Goal: Task Accomplishment & Management: Manage account settings

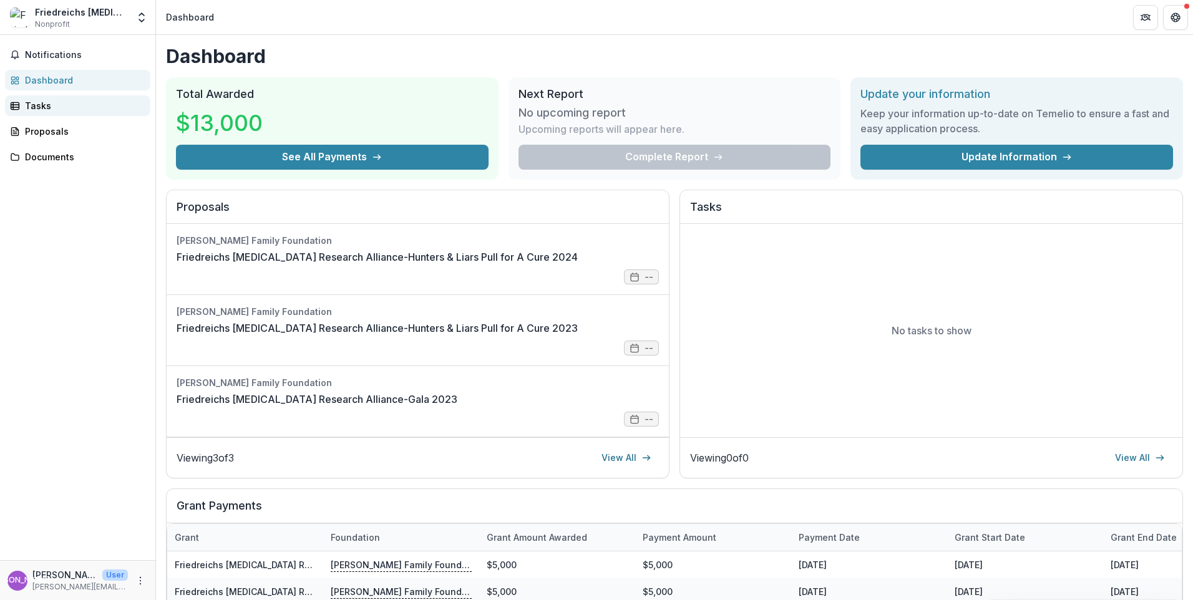
click at [117, 99] on link "Tasks" at bounding box center [77, 105] width 145 height 21
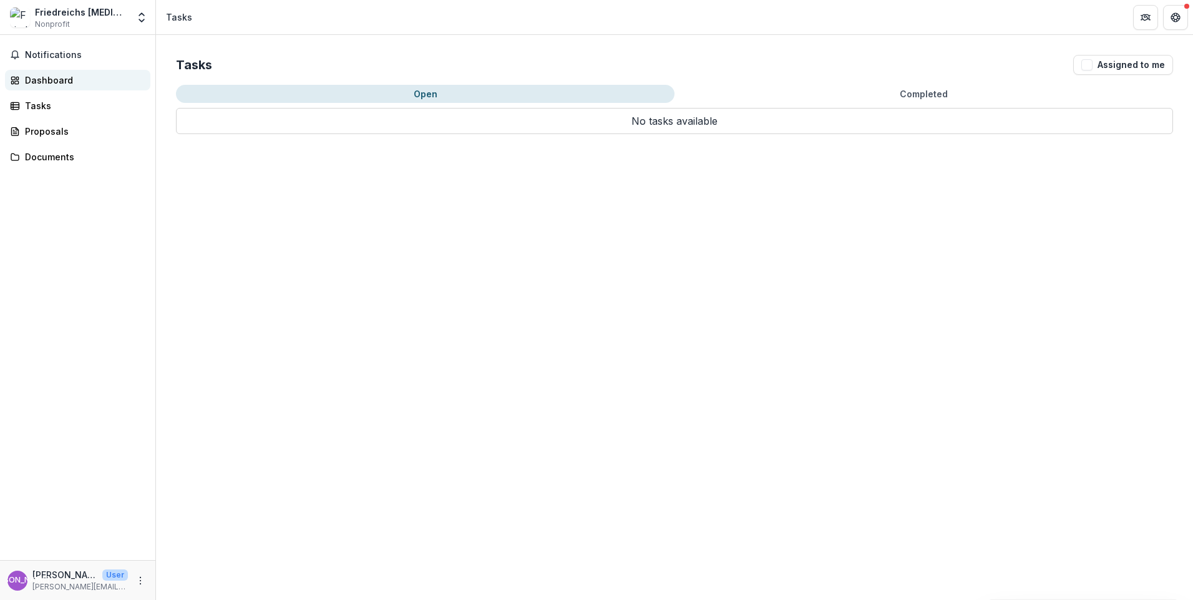
click at [117, 81] on div "Dashboard" at bounding box center [82, 80] width 115 height 13
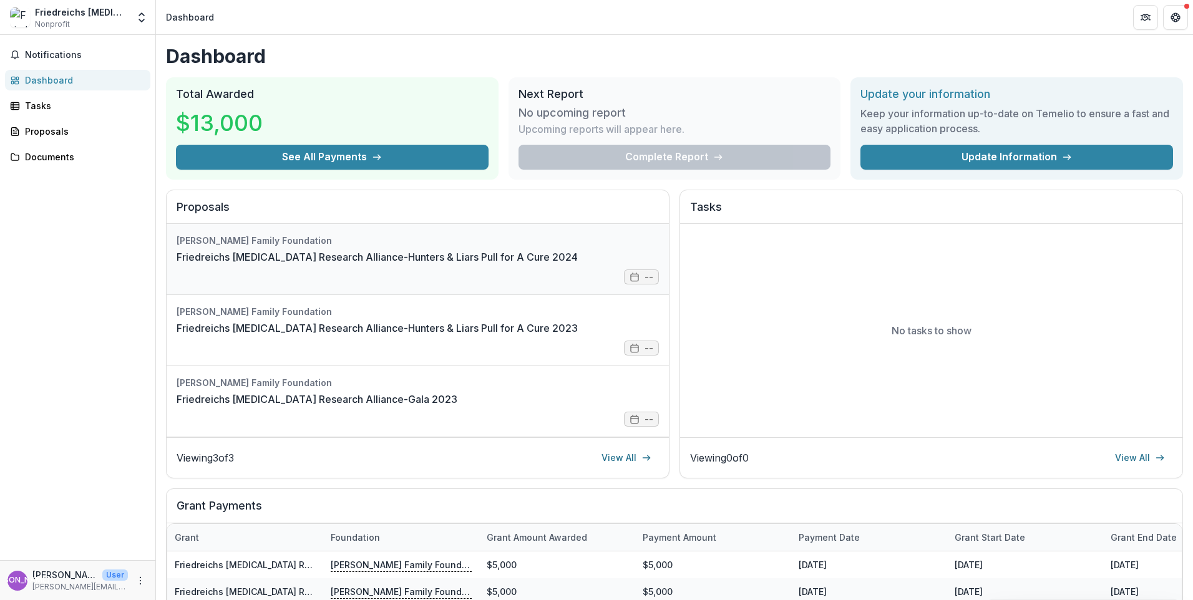
click at [321, 251] on link "Friedreichs [MEDICAL_DATA] Research Alliance-Hunters & Liars Pull for A Cure 20…" at bounding box center [377, 257] width 401 height 15
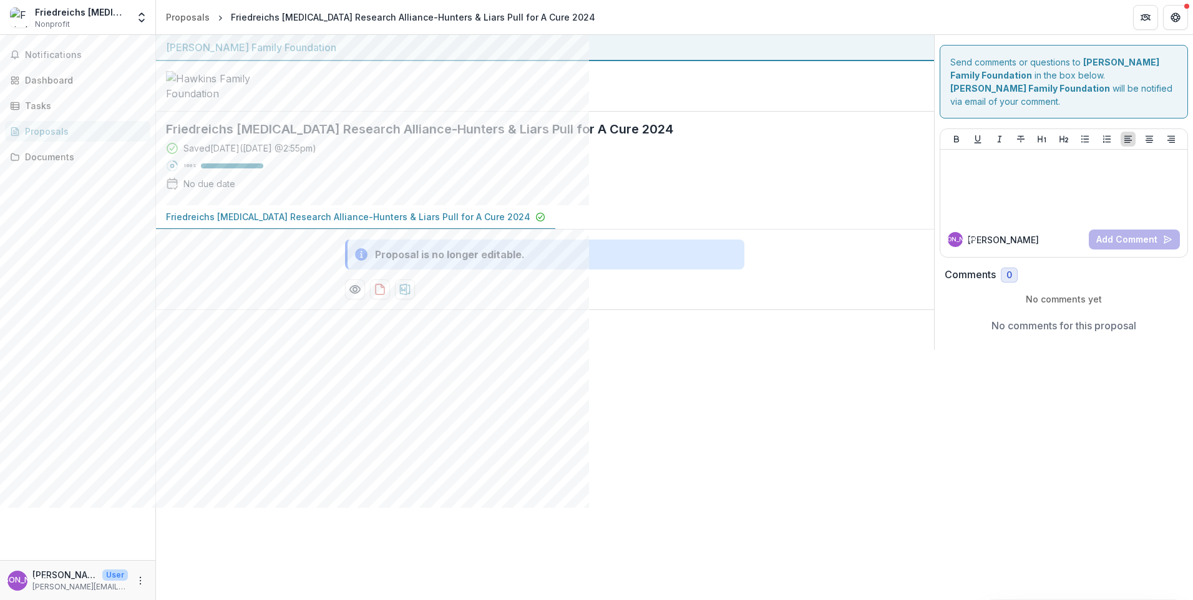
click at [224, 101] on img at bounding box center [228, 86] width 125 height 30
click at [440, 223] on p "Friedreichs [MEDICAL_DATA] Research Alliance-Hunters & Liars Pull for A Cure 20…" at bounding box center [348, 216] width 364 height 13
click at [81, 507] on p "[PERSON_NAME]" at bounding box center [64, 575] width 65 height 13
click at [137, 507] on icon "More" at bounding box center [140, 581] width 10 height 10
click at [177, 507] on link "Settings" at bounding box center [223, 554] width 134 height 21
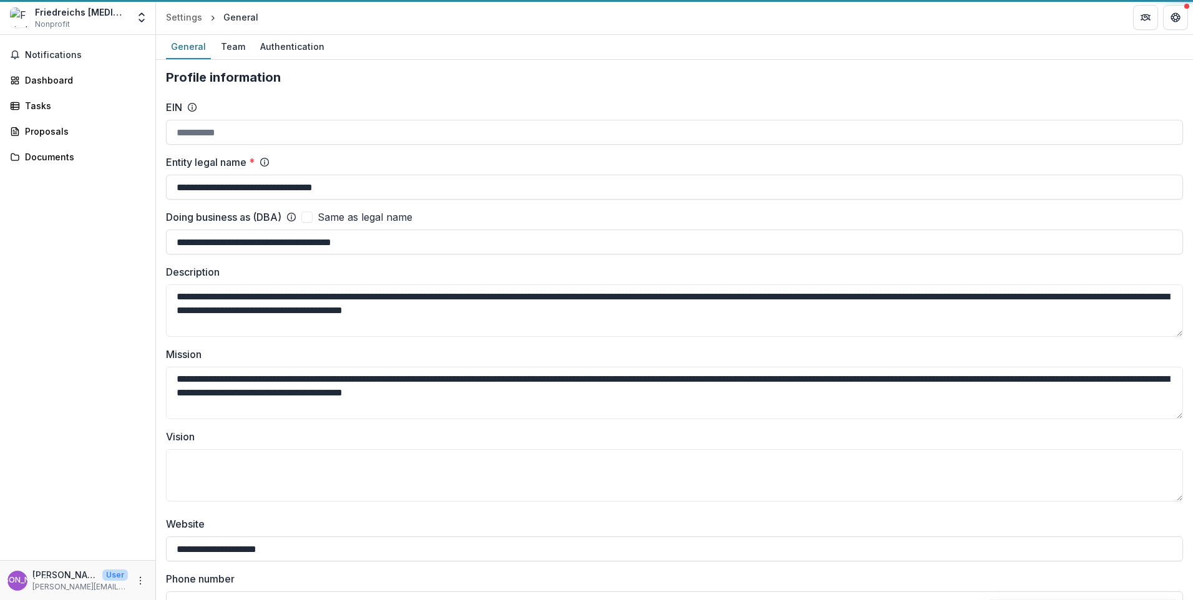
type input "**********"
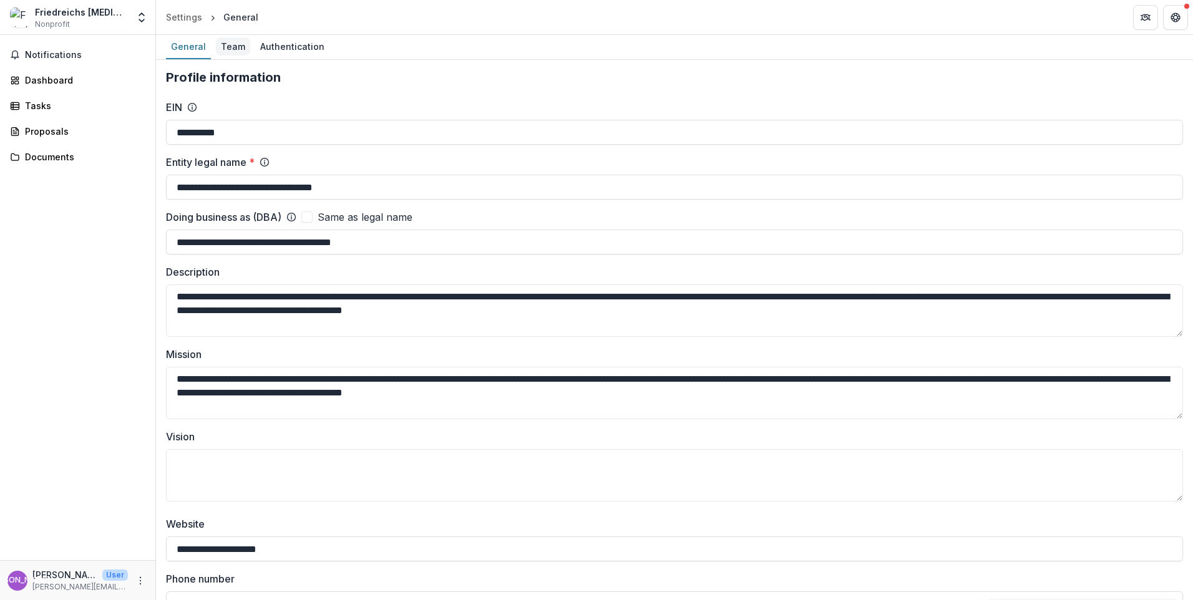
click at [240, 44] on div "Team" at bounding box center [233, 46] width 34 height 18
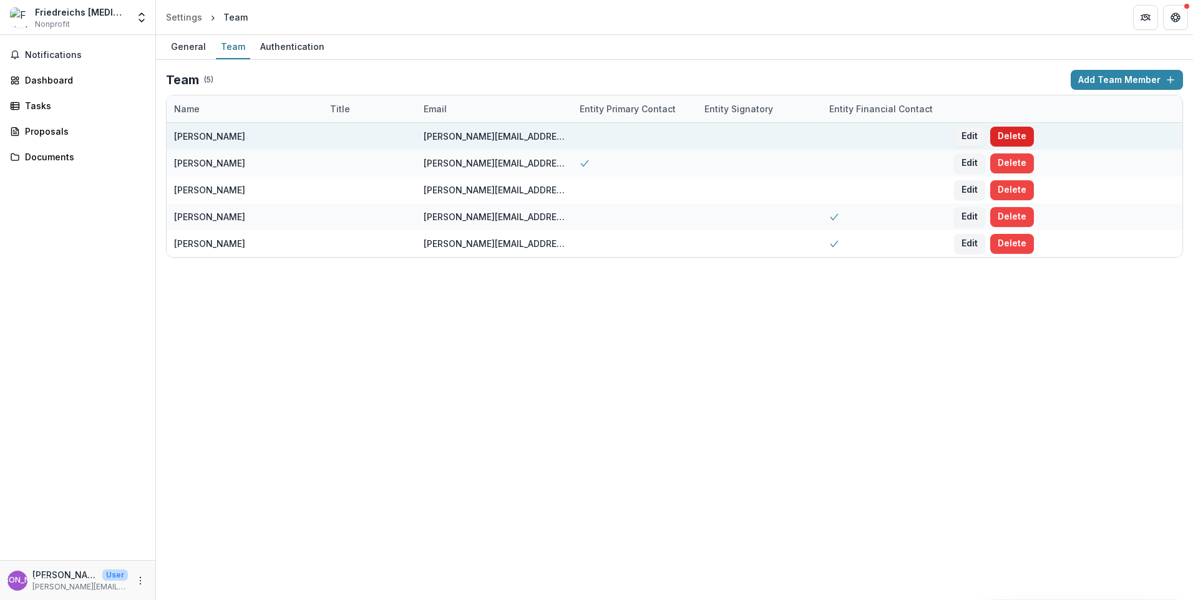
click at [589, 132] on button "Delete" at bounding box center [1012, 137] width 44 height 20
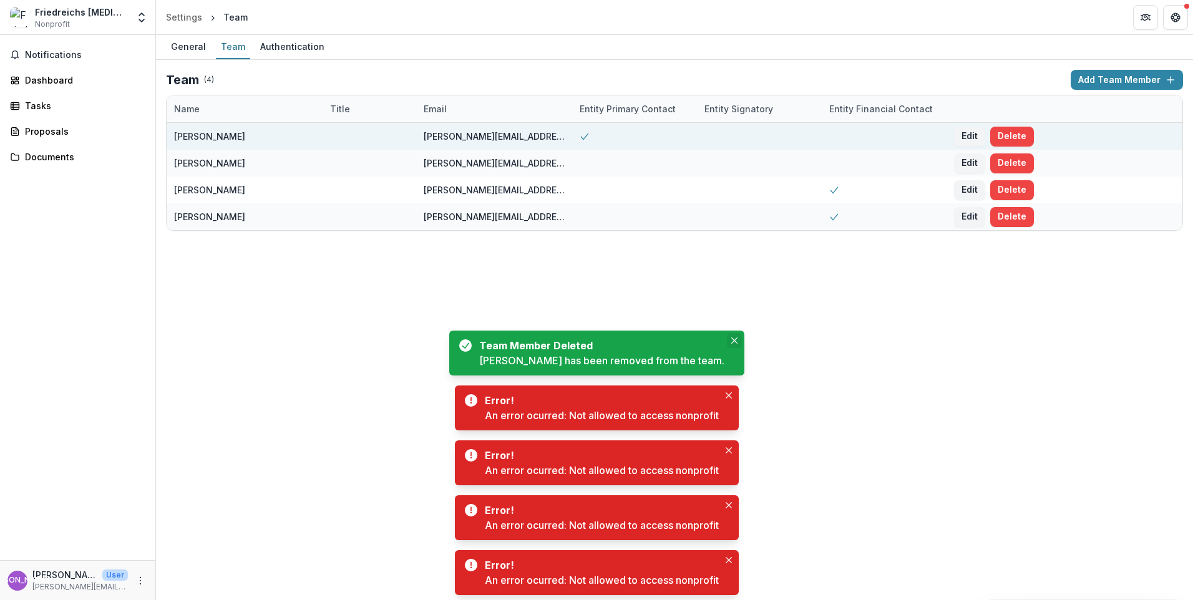
click at [589, 336] on button "Close" at bounding box center [734, 340] width 15 height 15
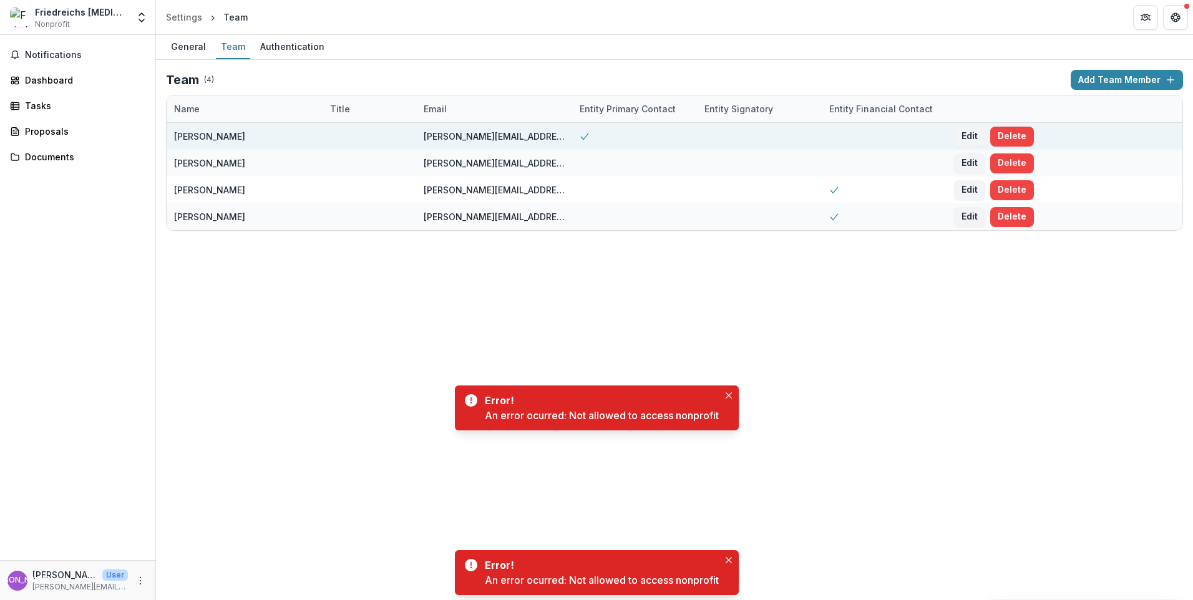
click at [589, 342] on div "General Team Authentication Team ( 4 ) Add Team Member Name Title Email Entity …" at bounding box center [674, 317] width 1037 height 565
